Goal: Transaction & Acquisition: Book appointment/travel/reservation

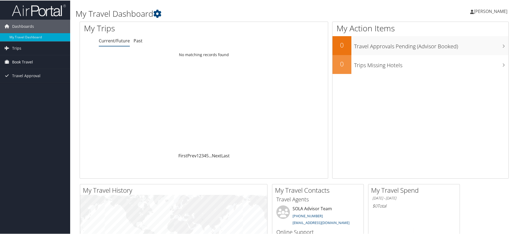
click at [24, 63] on span "Book Travel" at bounding box center [22, 61] width 21 height 13
click at [26, 83] on link "Book/Manage Online Trips" at bounding box center [35, 80] width 70 height 8
